Goal: Find contact information

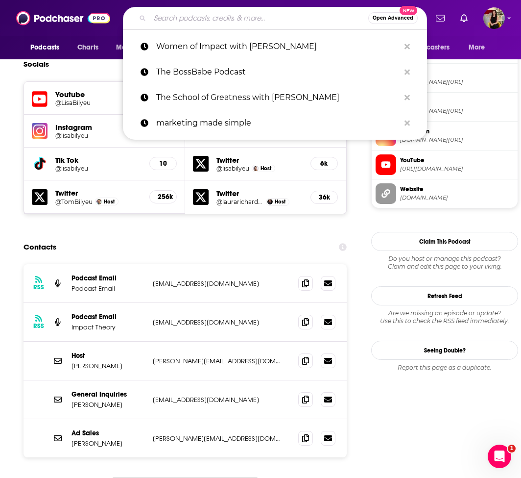
click at [179, 17] on input "Search podcasts, credits, & more..." at bounding box center [259, 18] width 218 height 16
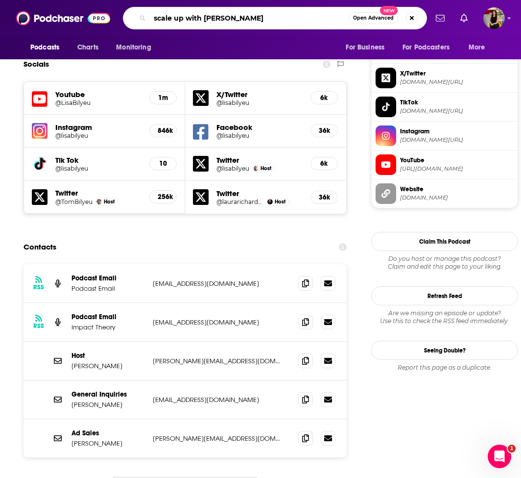
type input "scale up with [PERSON_NAME]"
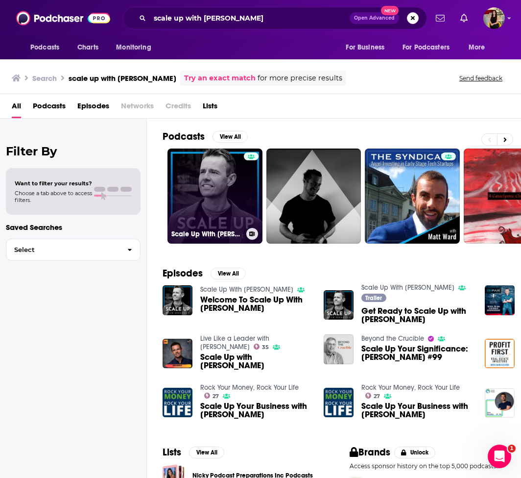
click at [211, 178] on link "Scale Up With [PERSON_NAME]" at bounding box center [215, 195] width 95 height 95
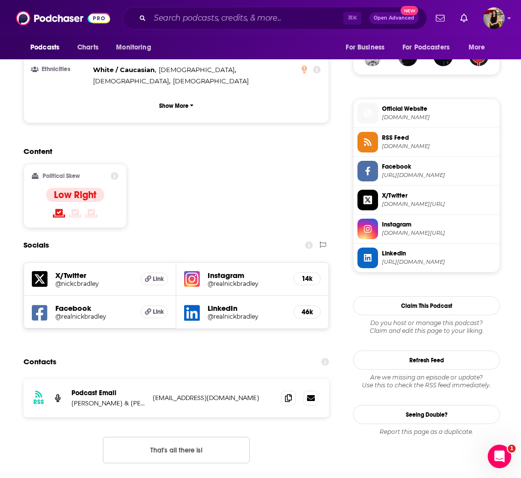
scroll to position [759, 0]
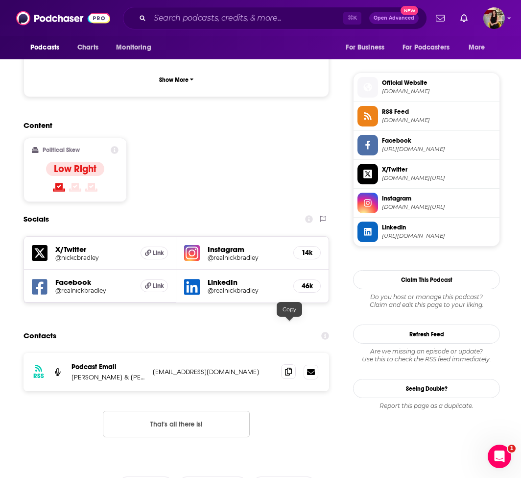
click at [289, 367] on icon at bounding box center [288, 371] width 7 height 8
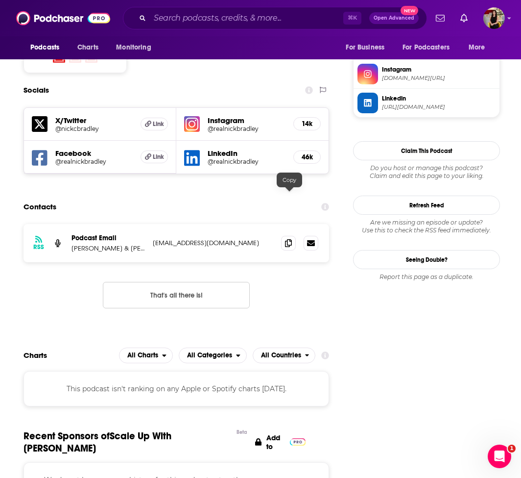
scroll to position [0, 0]
